Goal: Find specific page/section: Find specific page/section

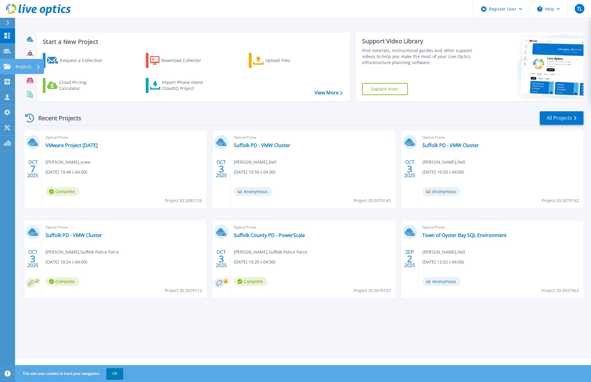
click at [3, 67] on link "Projects Projects" at bounding box center [7, 66] width 15 height 15
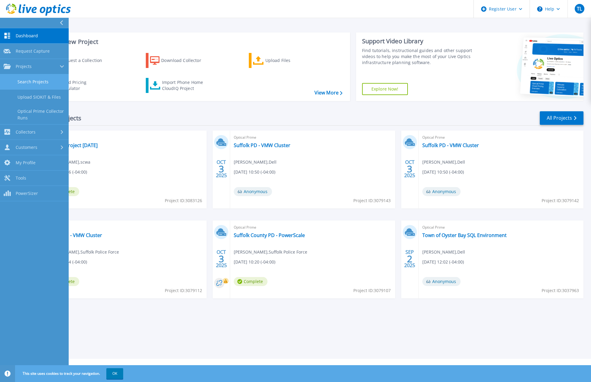
click at [33, 79] on link "Search Projects" at bounding box center [34, 81] width 69 height 15
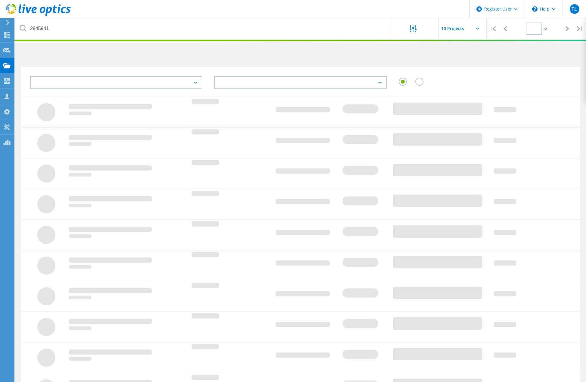
type input "1"
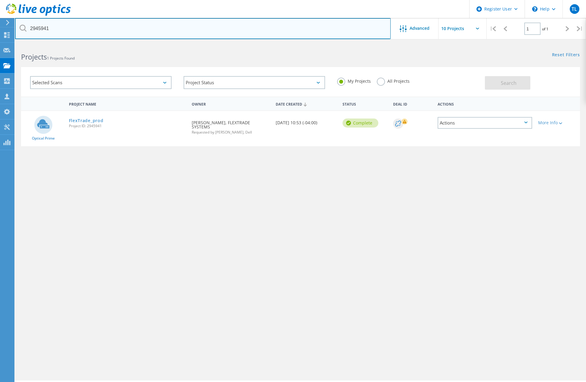
drag, startPoint x: 57, startPoint y: 26, endPoint x: -104, endPoint y: 32, distance: 161.4
click at [0, 32] on html "Register User \n Help Explore Helpful Articles Contact Support TL Dell User Tun…" at bounding box center [293, 199] width 586 height 399
type input "3023622"
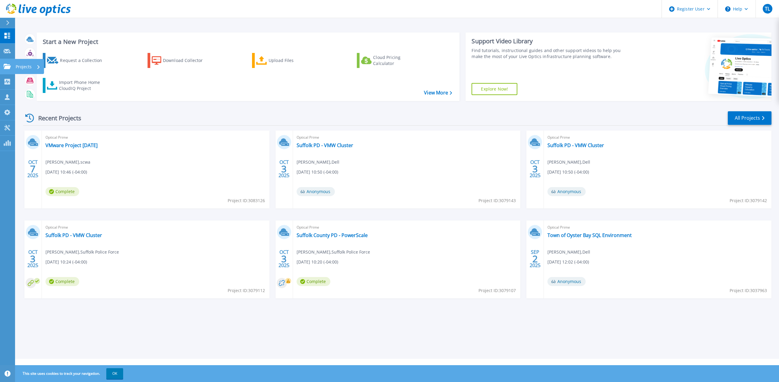
click at [6, 60] on link "Projects Projects" at bounding box center [7, 66] width 15 height 15
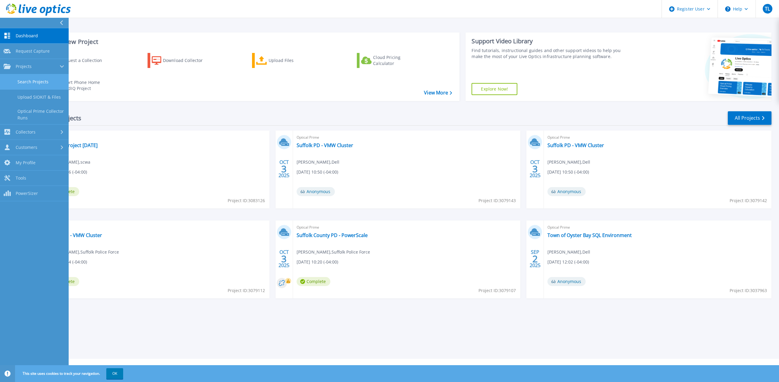
click at [23, 79] on link "Search Projects" at bounding box center [34, 81] width 69 height 15
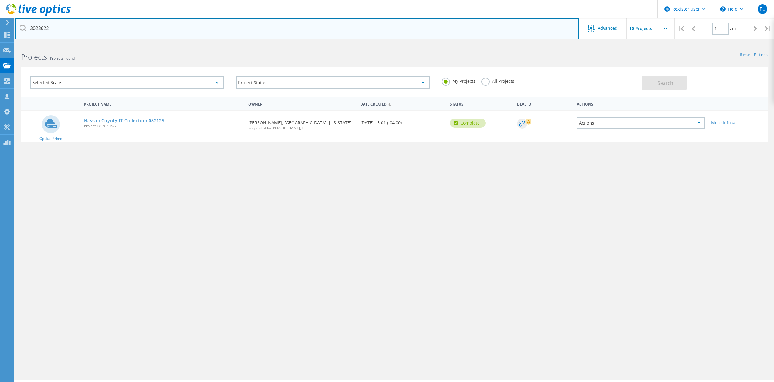
drag, startPoint x: 71, startPoint y: 26, endPoint x: -137, endPoint y: 29, distance: 208.3
click at [0, 29] on html "Register User \n Help Explore Helpful Articles Contact Support TL Dell User [PE…" at bounding box center [387, 199] width 774 height 399
paste input "719"
type input "3023719"
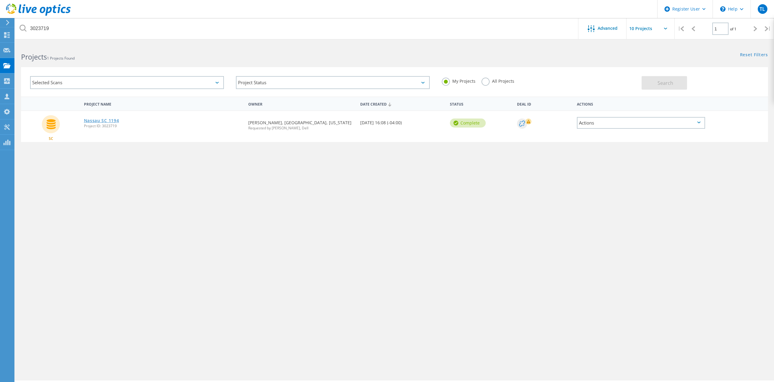
click at [112, 119] on link "Nassau SC 1194" at bounding box center [101, 121] width 35 height 4
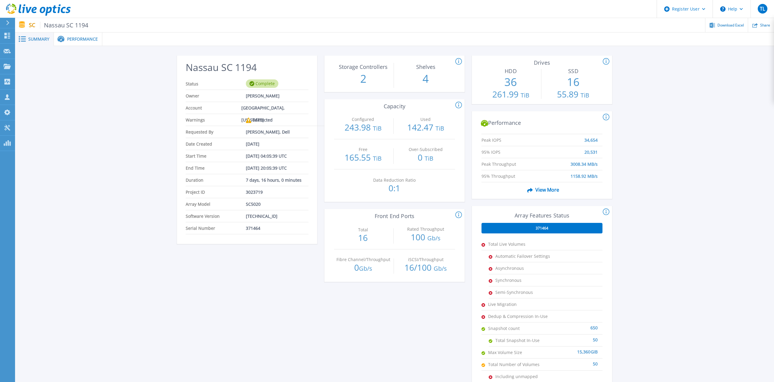
scroll to position [10, 0]
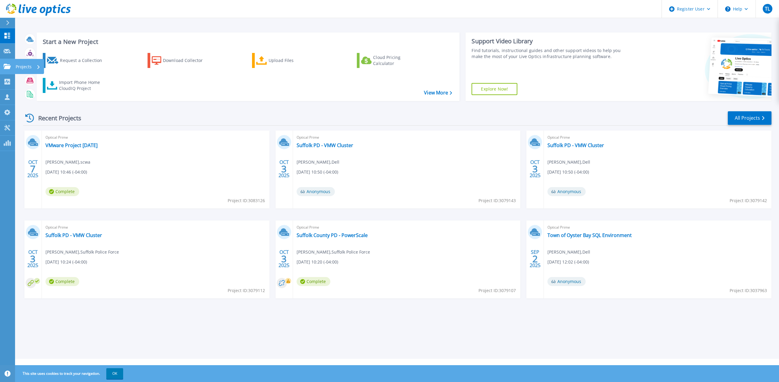
click at [7, 64] on icon at bounding box center [7, 66] width 7 height 5
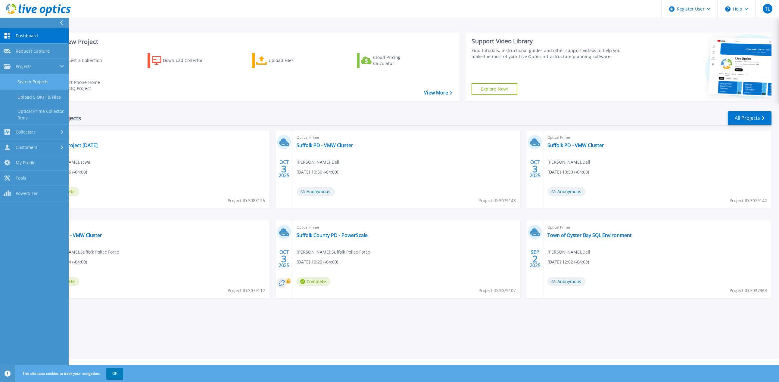
click at [42, 79] on link "Search Projects" at bounding box center [34, 81] width 69 height 15
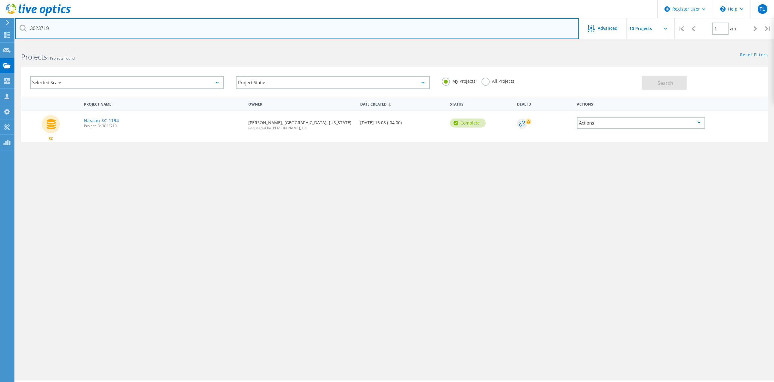
drag, startPoint x: 57, startPoint y: 30, endPoint x: -102, endPoint y: 36, distance: 159.0
click at [0, 36] on html "Register User \n Help Explore Helpful Articles Contact Support TL Dell User Tun…" at bounding box center [387, 199] width 774 height 399
paste input "2709978"
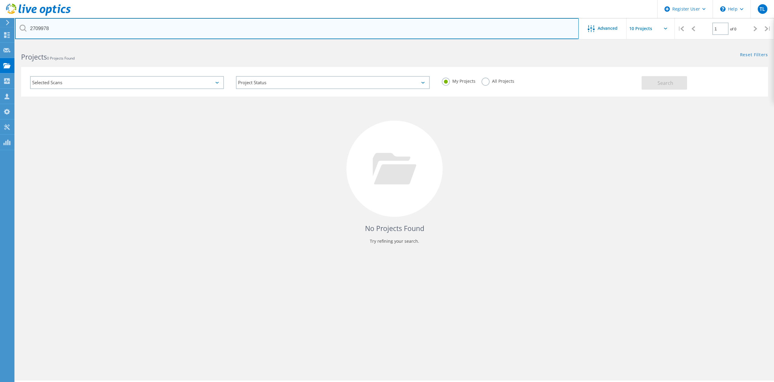
drag, startPoint x: 53, startPoint y: 30, endPoint x: -29, endPoint y: 31, distance: 81.6
click at [0, 31] on html "Register User \n Help Explore Helpful Articles Contact Support TL Dell User Tun…" at bounding box center [387, 199] width 774 height 399
drag, startPoint x: 75, startPoint y: 27, endPoint x: -51, endPoint y: 34, distance: 126.3
click at [0, 34] on html "Register User \n Help Explore Helpful Articles Contact Support TL Dell User Tun…" at bounding box center [387, 199] width 774 height 399
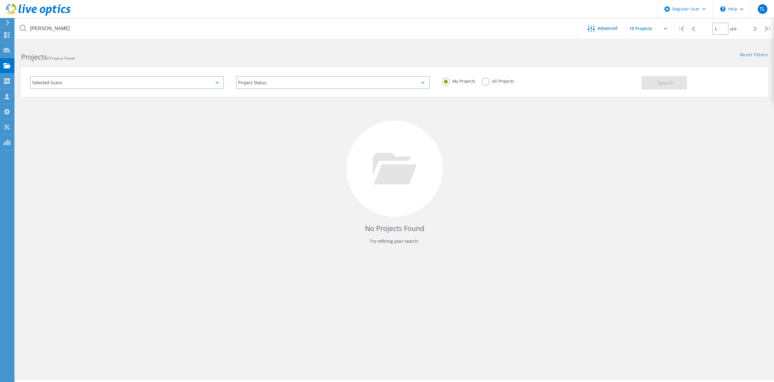
click at [486, 81] on label "All Projects" at bounding box center [498, 81] width 33 height 6
click at [0, 0] on input "All Projects" at bounding box center [0, 0] width 0 height 0
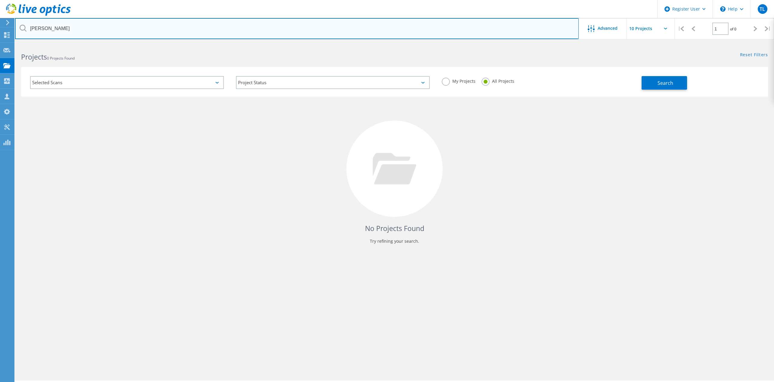
drag, startPoint x: 67, startPoint y: 29, endPoint x: -80, endPoint y: 23, distance: 147.0
click at [0, 23] on html "Register User \n Help Explore Helpful Articles Contact Support TL Dell User Tun…" at bounding box center [387, 199] width 774 height 399
paste input "2709978"
type input "2709978"
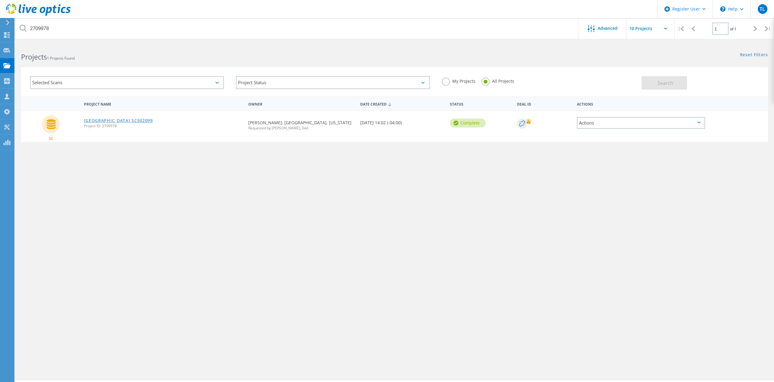
click at [132, 123] on link "Nassau County SC502099" at bounding box center [118, 121] width 69 height 4
